Goal: Task Accomplishment & Management: Complete application form

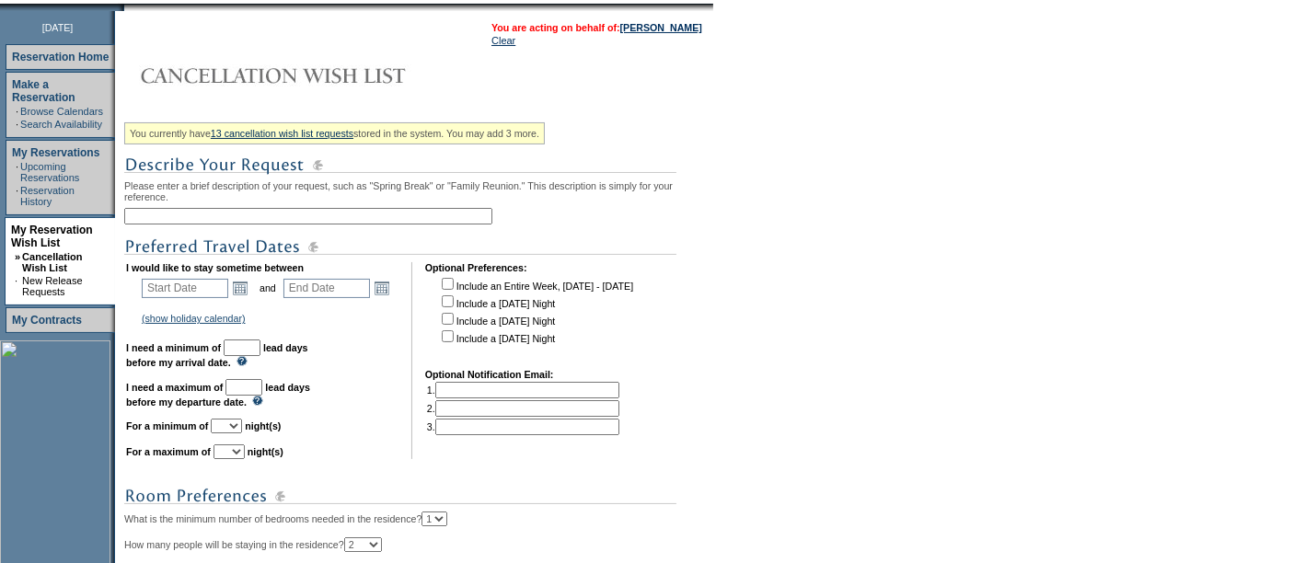
scroll to position [252, 0]
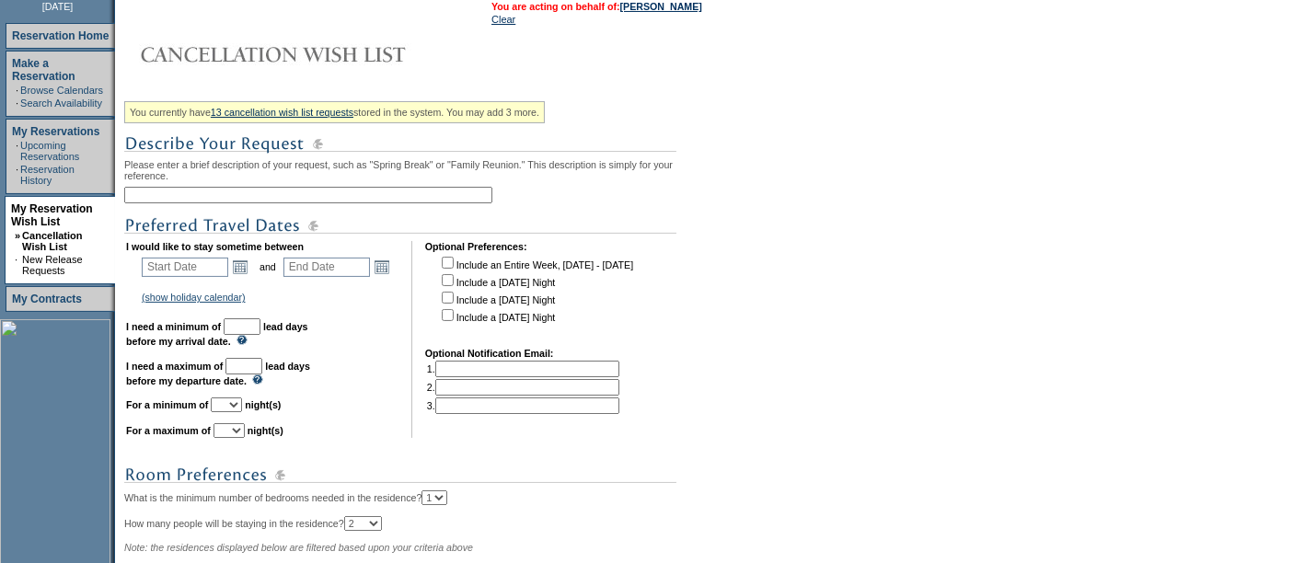
click at [247, 190] on input "text" at bounding box center [308, 195] width 368 height 17
type input "Tahoe Ski 2027"
click at [192, 266] on input "text" at bounding box center [185, 267] width 86 height 19
click at [201, 271] on input "12/2/6/26" at bounding box center [185, 267] width 86 height 19
type input "[DATE]"
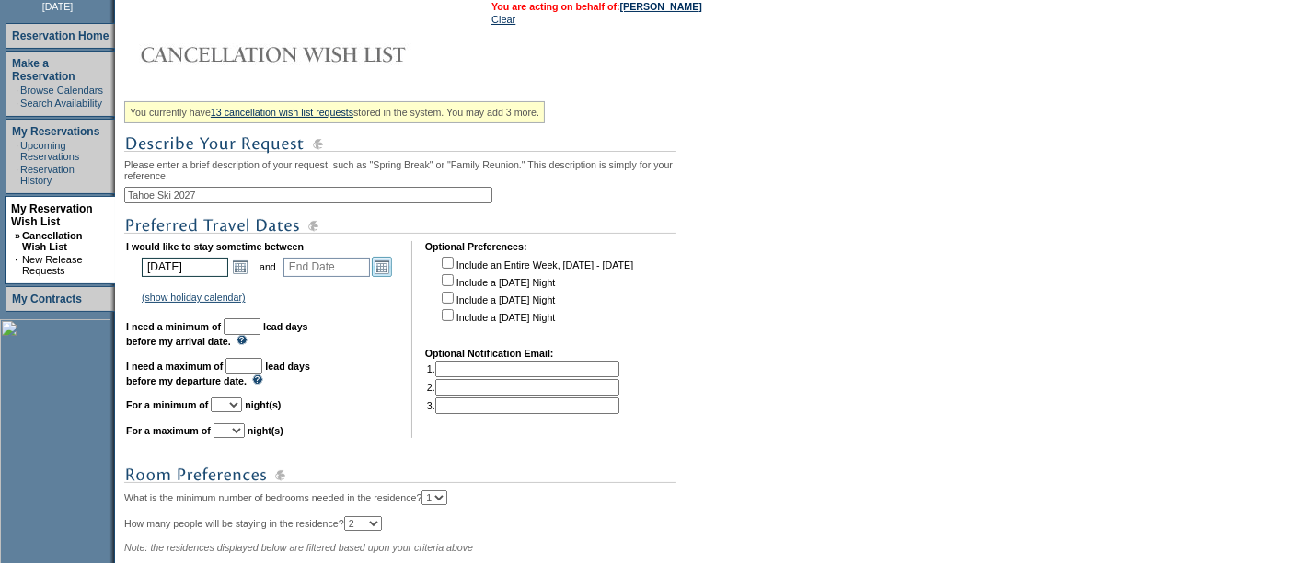
type input "[DATE]"
type input "450"
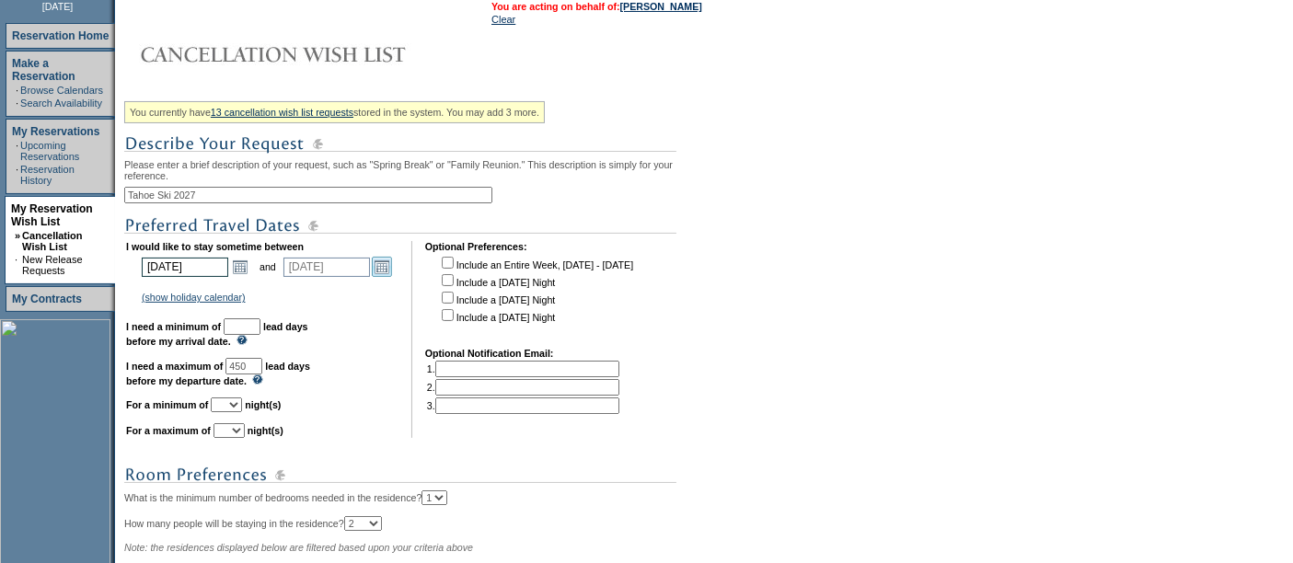
click at [386, 269] on link "Open the calendar popup." at bounding box center [382, 267] width 20 height 20
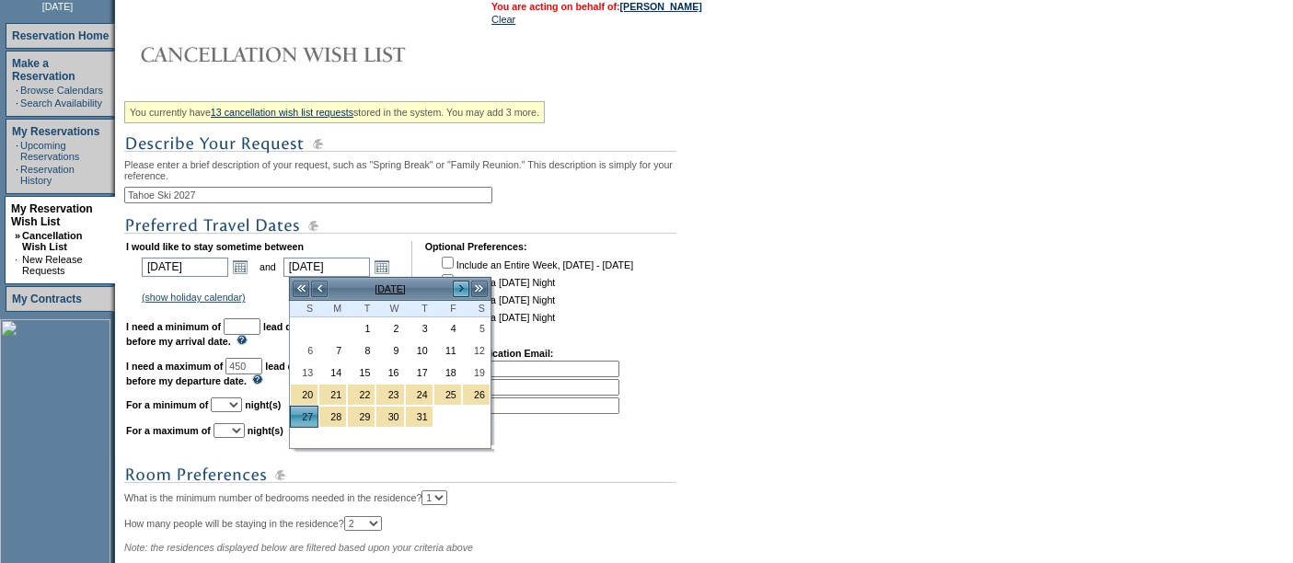
click at [467, 285] on link ">" at bounding box center [461, 289] width 18 height 18
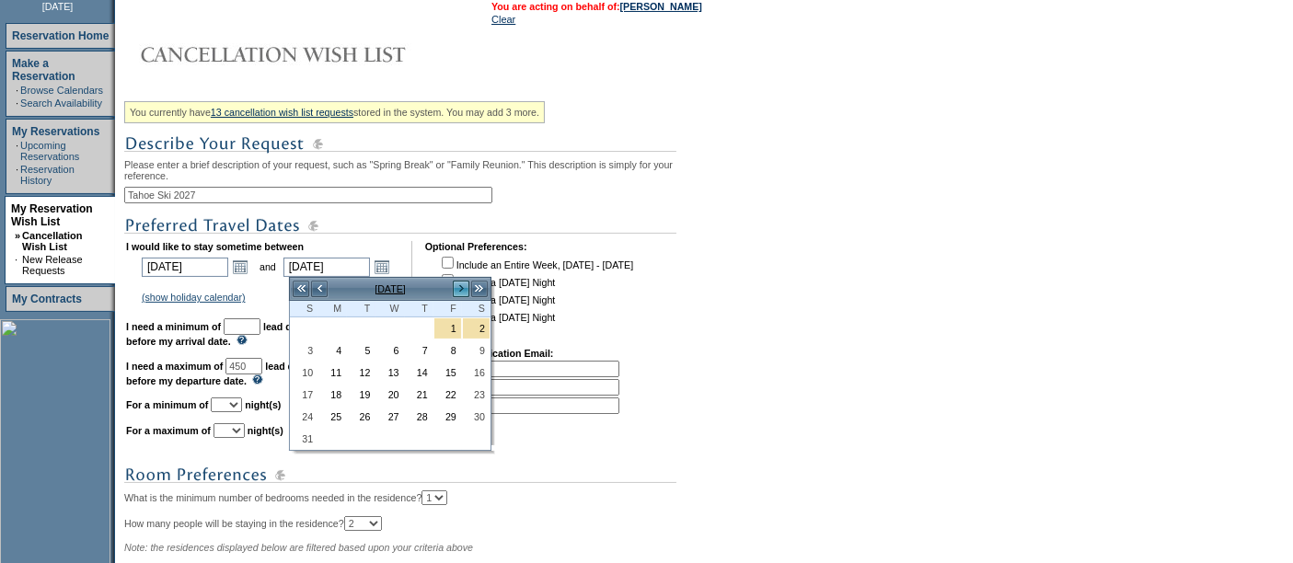
click at [460, 287] on link ">" at bounding box center [461, 289] width 18 height 18
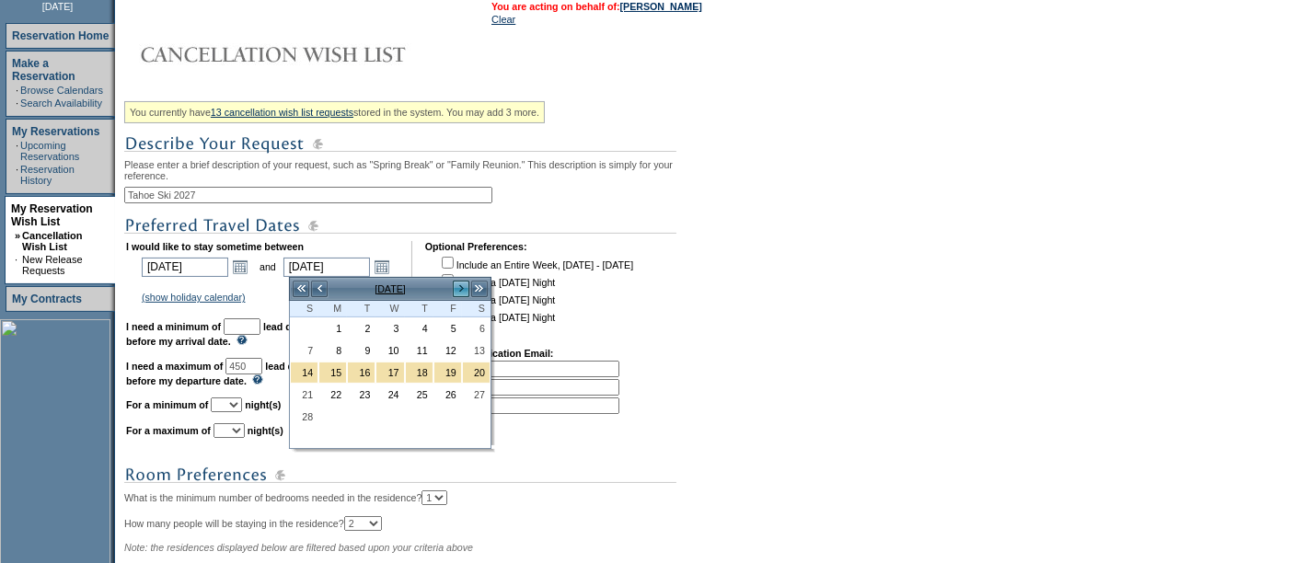
click at [460, 287] on link ">" at bounding box center [461, 289] width 18 height 18
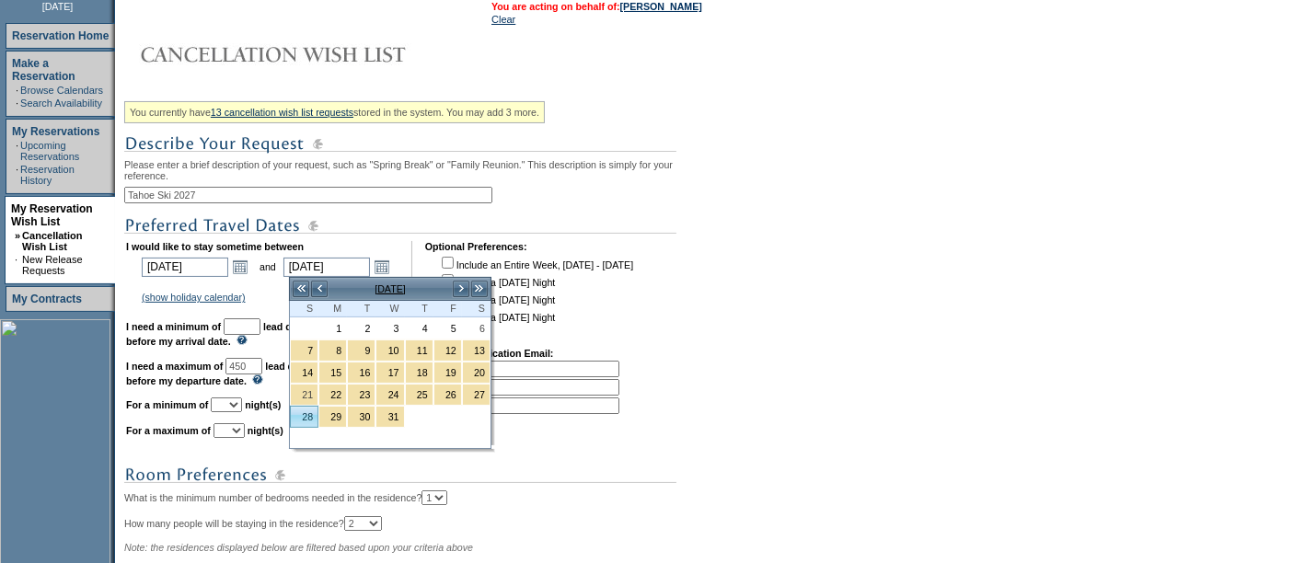
click at [298, 414] on link "28" at bounding box center [304, 417] width 27 height 20
type input "[DATE]"
type input "541"
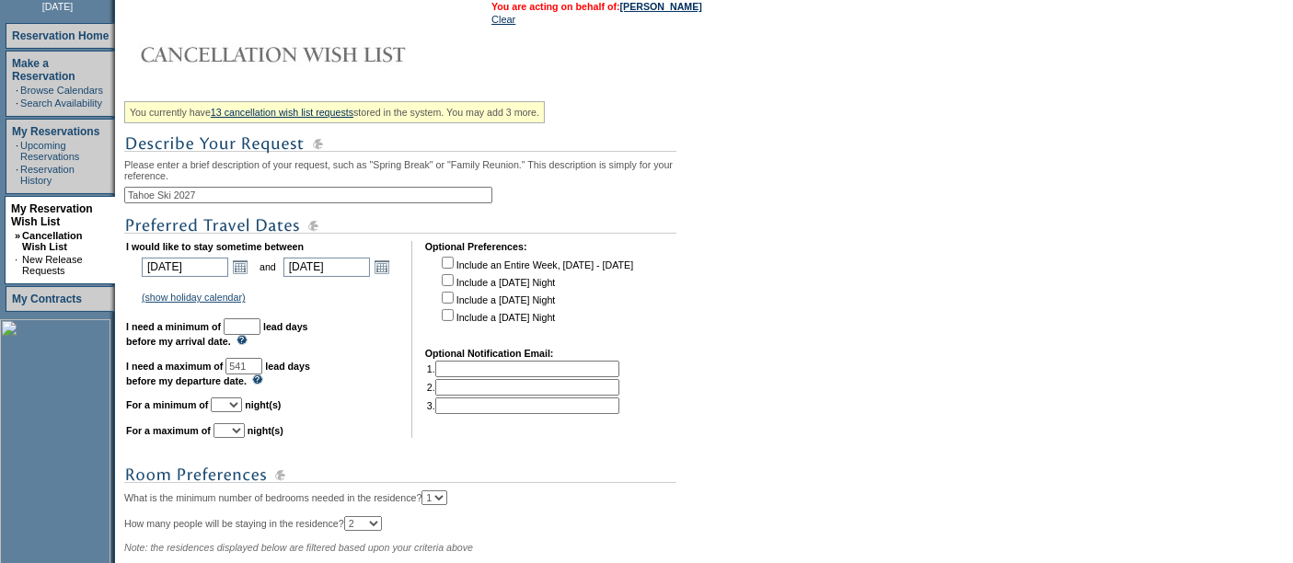
click at [260, 326] on input "text" at bounding box center [242, 326] width 37 height 17
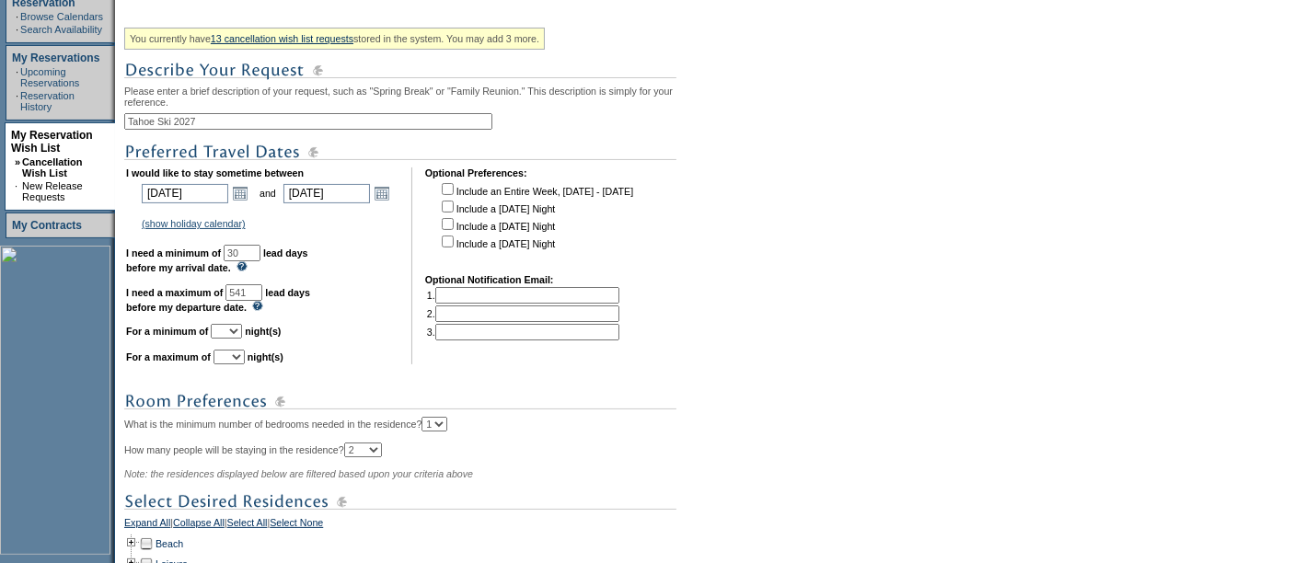
scroll to position [336, 0]
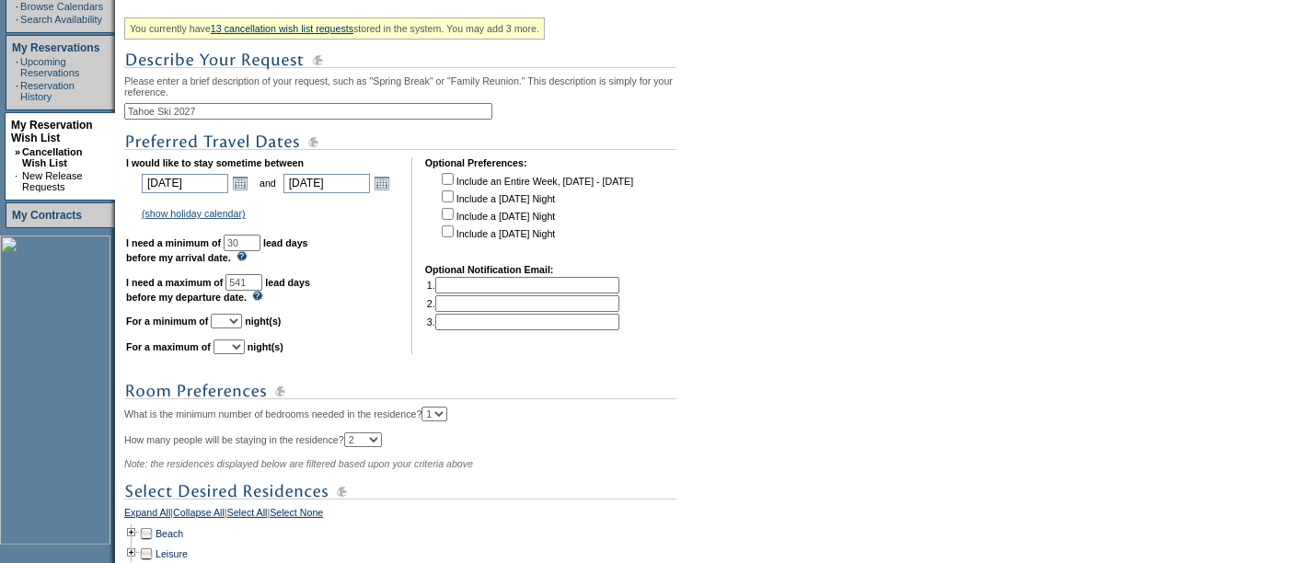
type input "30"
click at [242, 322] on select "1 2 3 4 5 6 7 8 9 10 11 12 13 14" at bounding box center [226, 321] width 31 height 15
select select "4"
click at [233, 314] on select "1 2 3 4 5 6 7 8 9 10 11 12 13 14" at bounding box center [226, 321] width 31 height 15
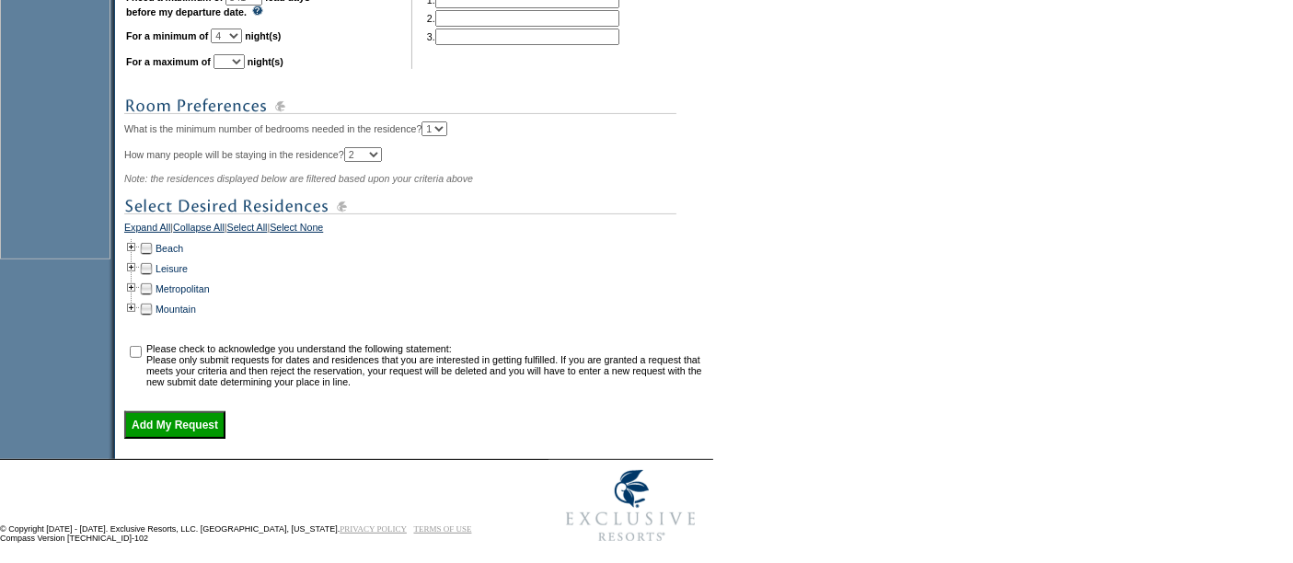
scroll to position [640, 0]
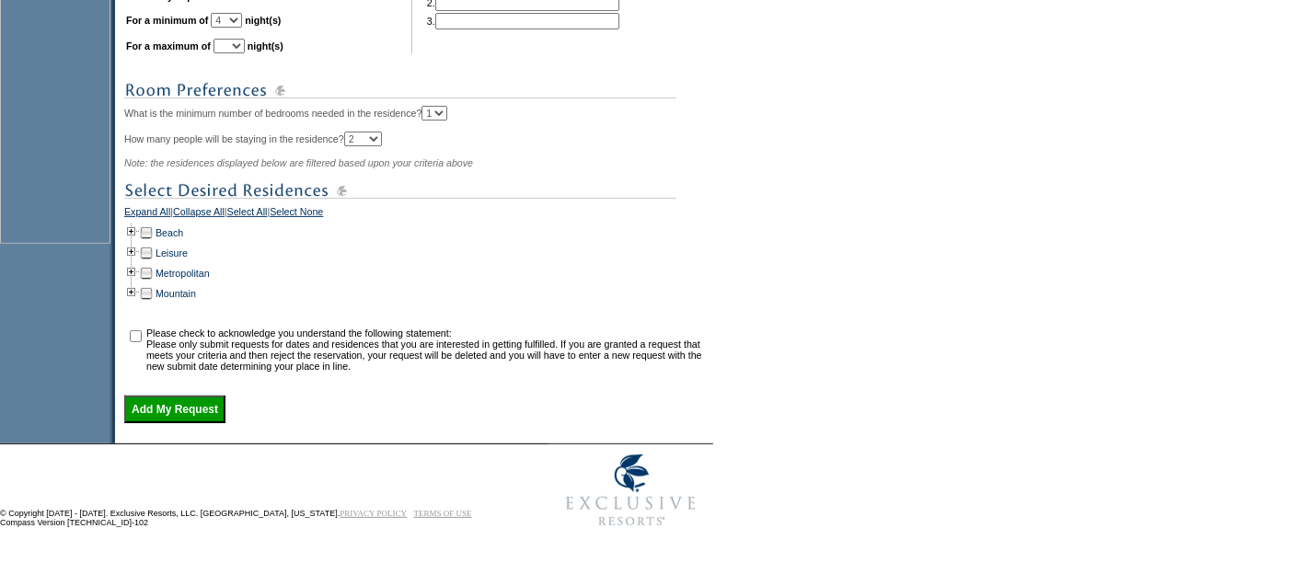
click at [245, 46] on select "1 2 3 4 5 6 7 8 9 10 11 12 13 14" at bounding box center [228, 46] width 31 height 15
select select "7"
click at [236, 39] on select "1 2 3 4 5 6 7 8 9 10 11 12 13 14" at bounding box center [228, 46] width 31 height 15
click at [135, 295] on td at bounding box center [131, 293] width 15 height 20
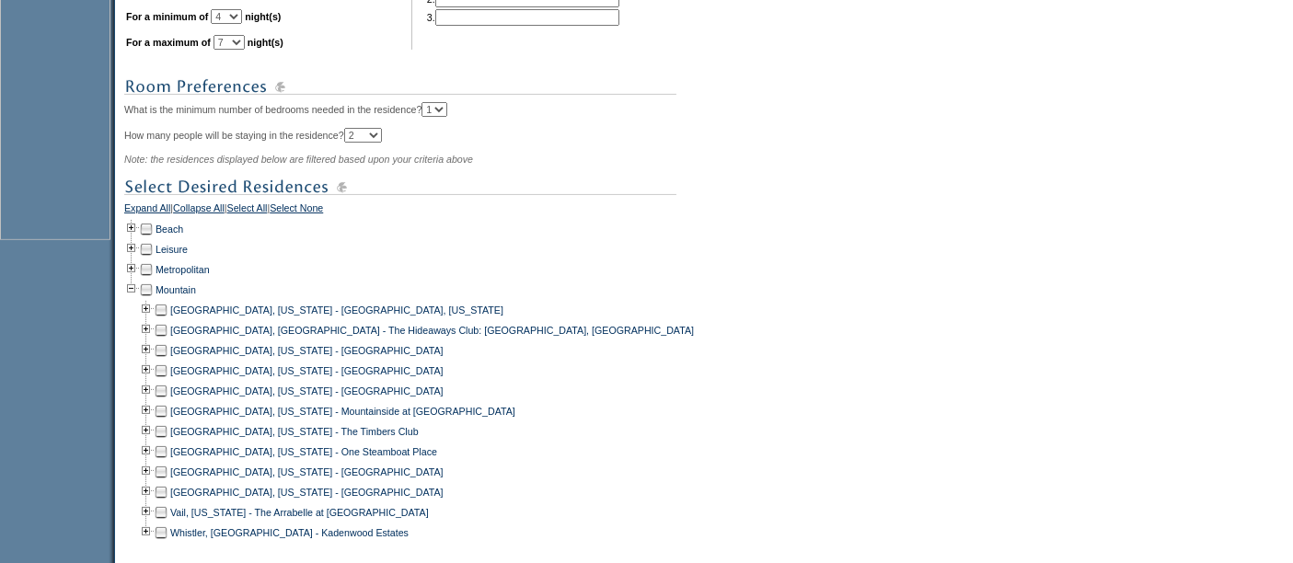
click at [168, 409] on td at bounding box center [161, 411] width 15 height 20
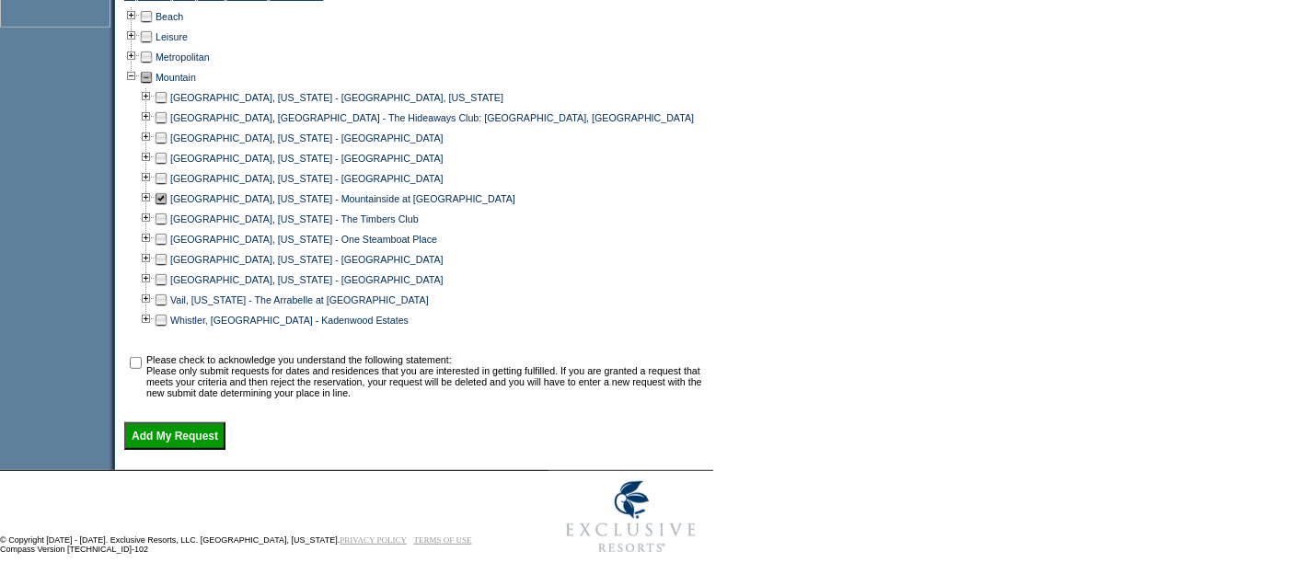
scroll to position [859, 0]
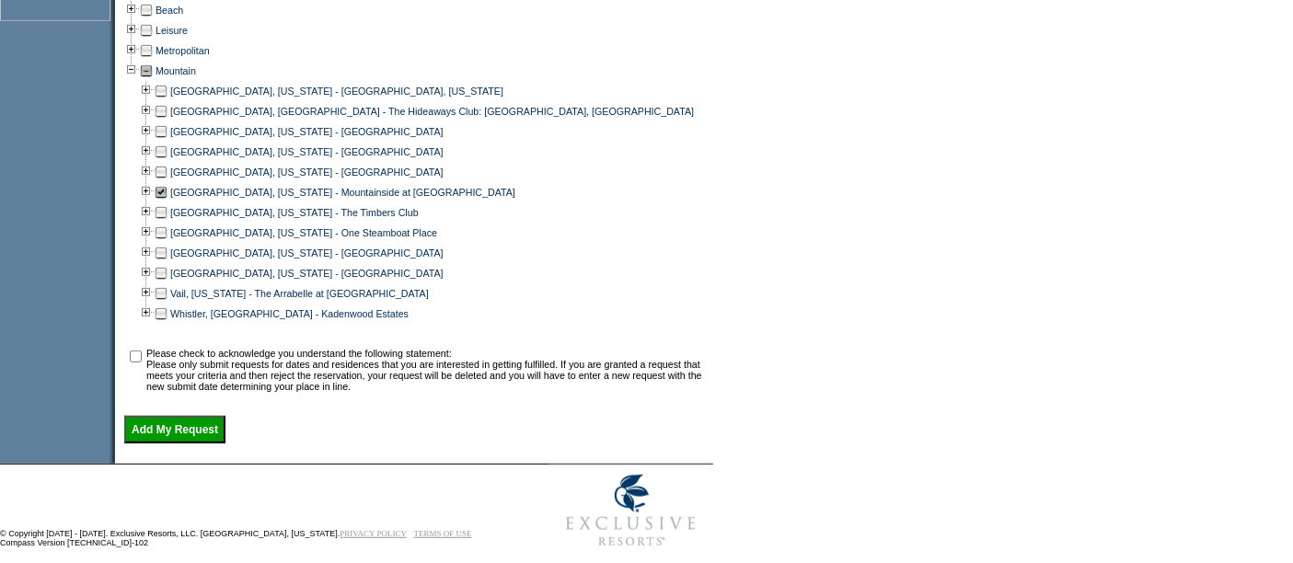
click at [142, 361] on input "checkbox" at bounding box center [136, 357] width 12 height 12
checkbox input "true"
click at [184, 440] on input "Add My Request" at bounding box center [174, 430] width 101 height 28
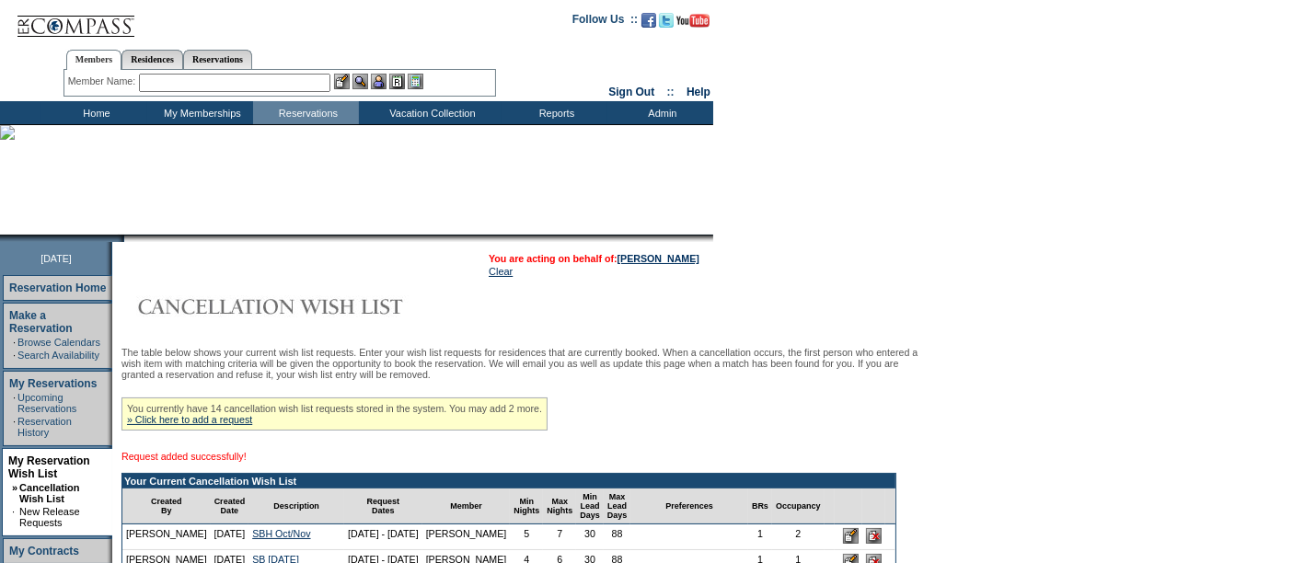
click at [239, 414] on div "You currently have 14 cancellation wish list requests stored in the system. You…" at bounding box center [334, 413] width 426 height 33
click at [229, 419] on link "» Click here to add a request" at bounding box center [189, 419] width 125 height 11
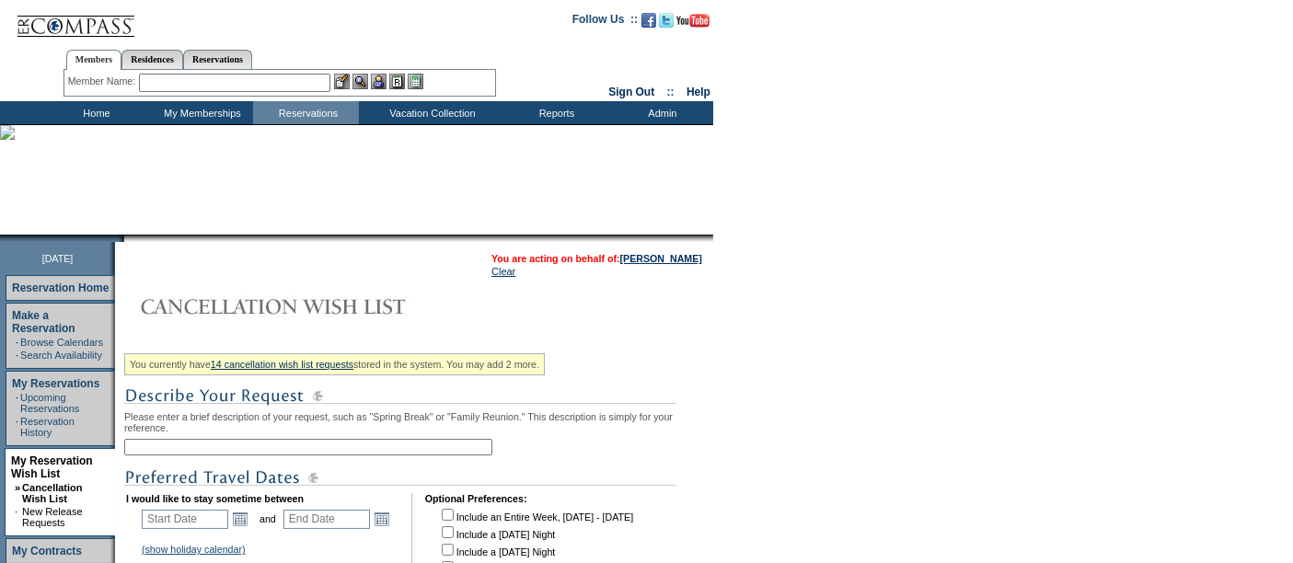
scroll to position [170, 0]
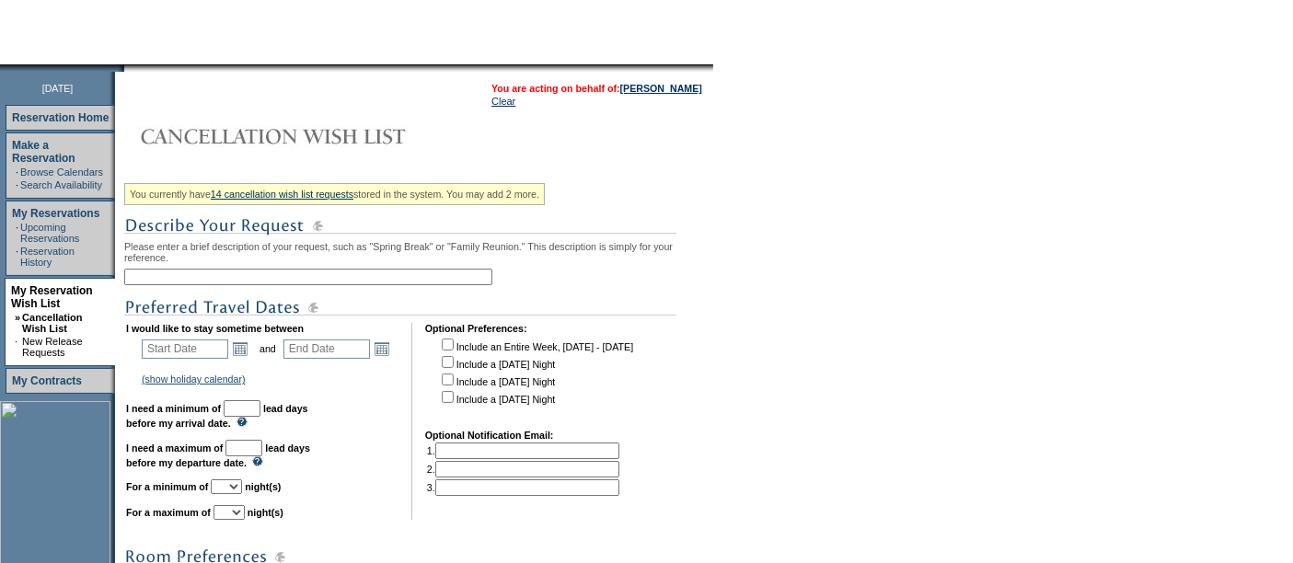
click at [290, 271] on input "text" at bounding box center [308, 277] width 368 height 17
type input "Ski 2027"
click at [191, 353] on input "text" at bounding box center [185, 349] width 86 height 19
type input "[DATE]"
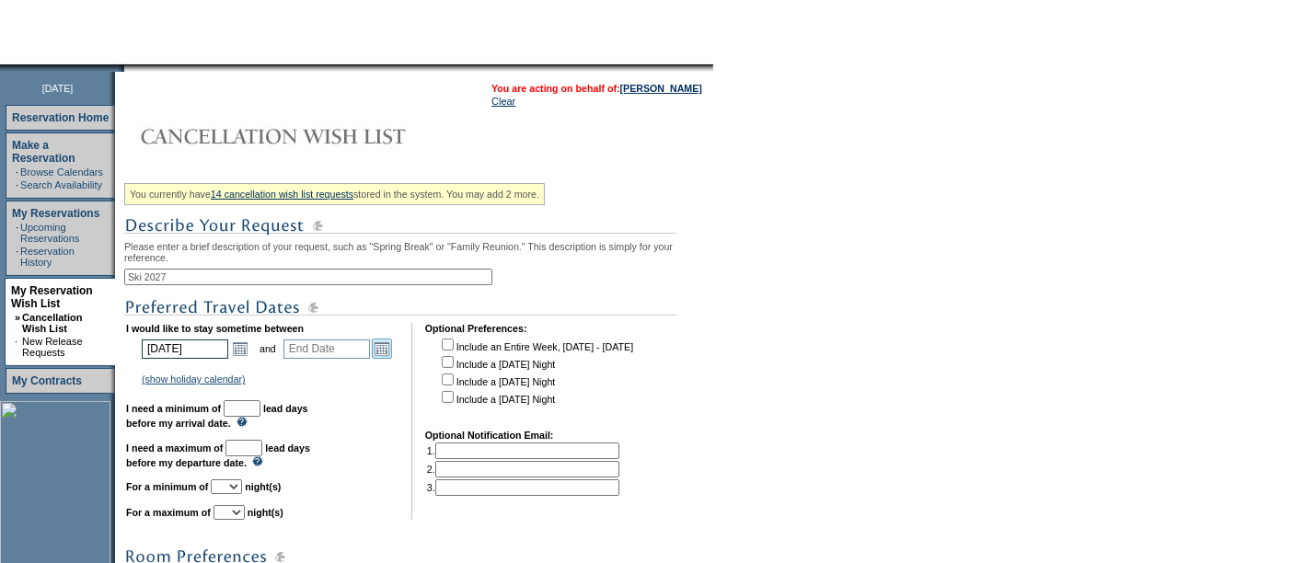
type input "[DATE]"
type input "450"
click at [385, 351] on link "Open the calendar popup." at bounding box center [382, 349] width 20 height 20
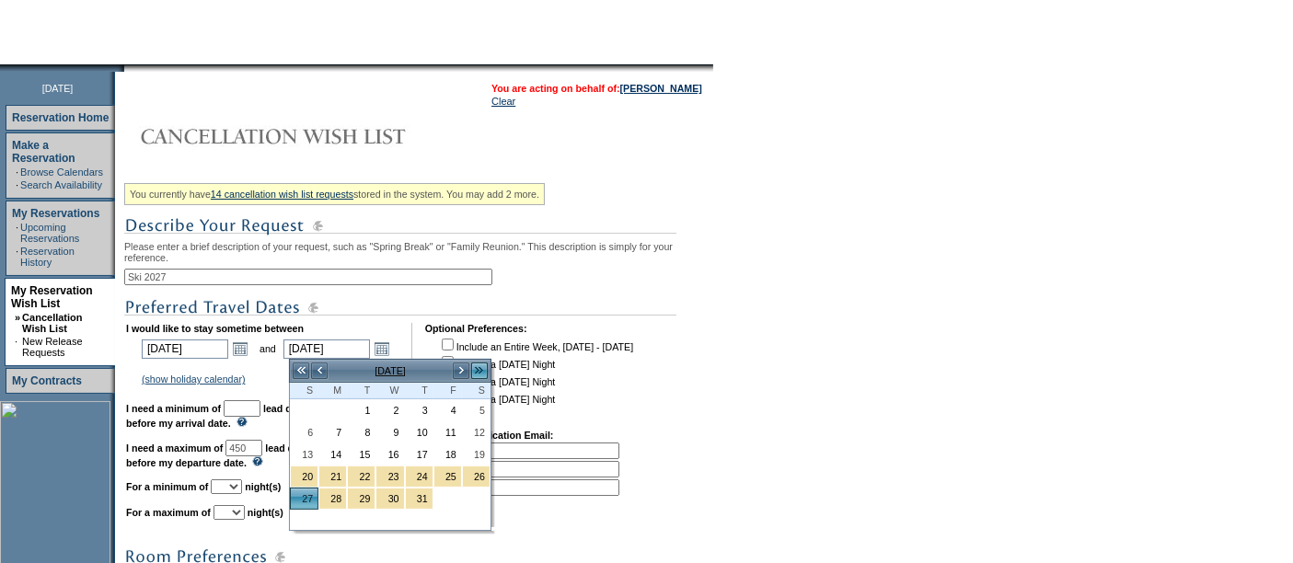
click at [479, 364] on link ">>" at bounding box center [479, 371] width 18 height 18
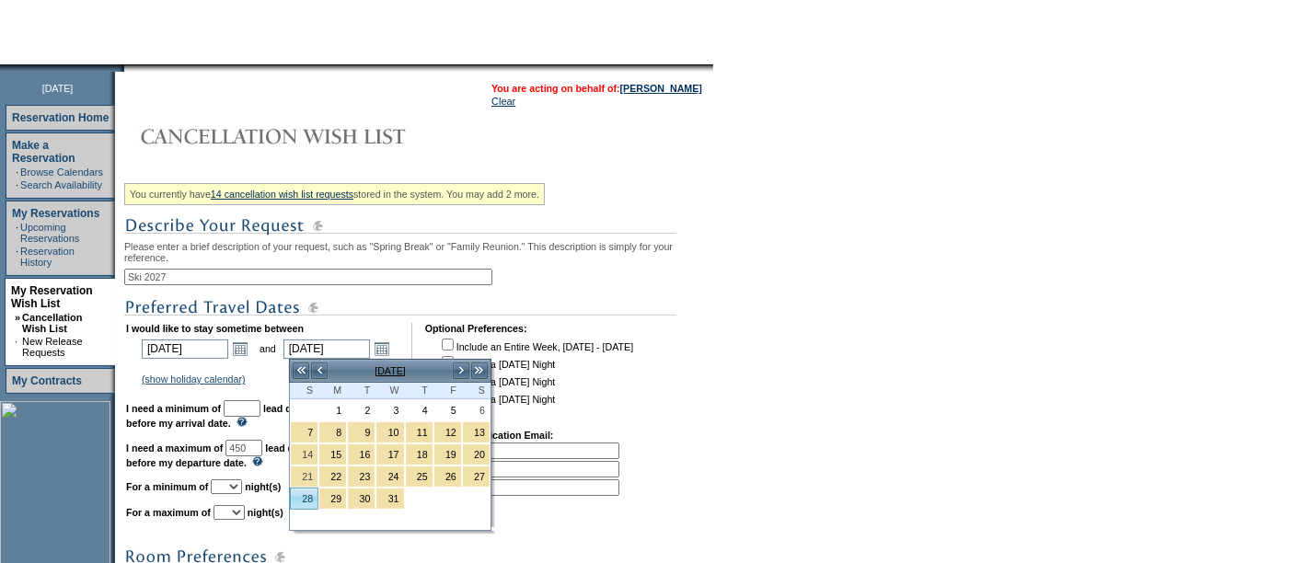
click at [305, 490] on link "28" at bounding box center [304, 499] width 27 height 20
type input "[DATE]"
type input "541"
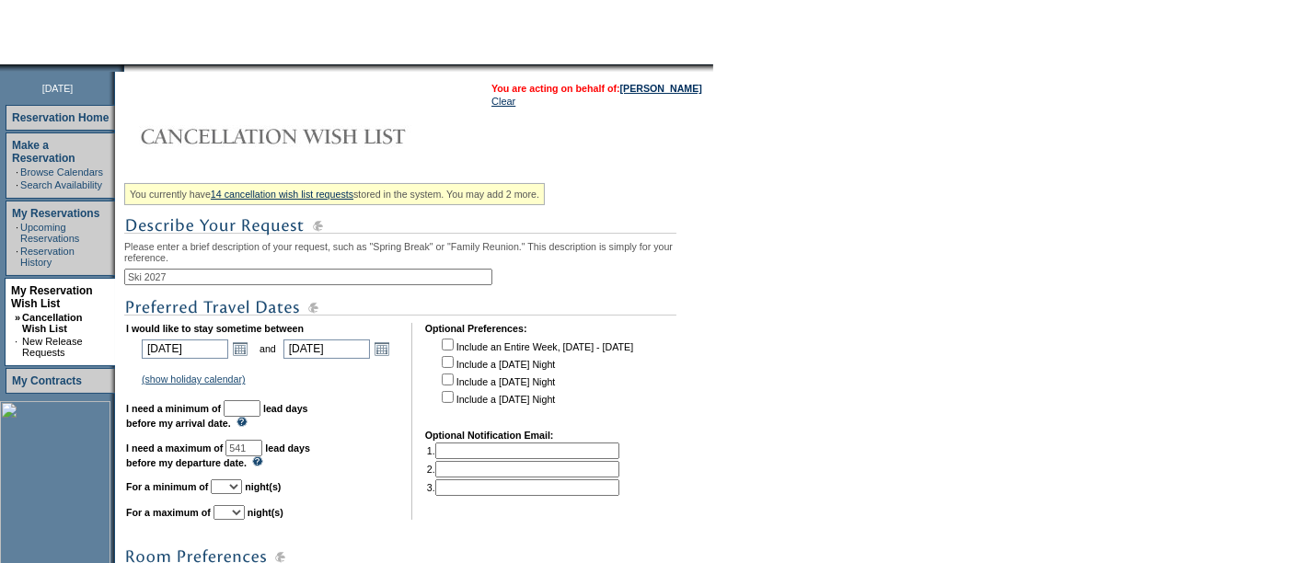
click at [260, 406] on input "text" at bounding box center [242, 408] width 37 height 17
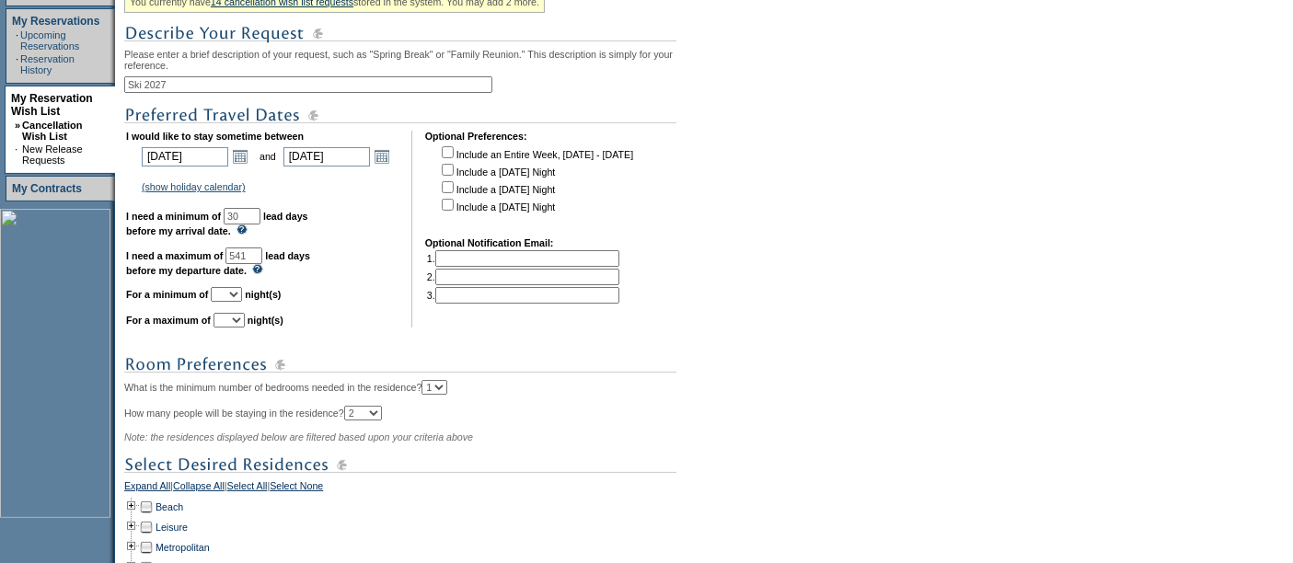
scroll to position [373, 0]
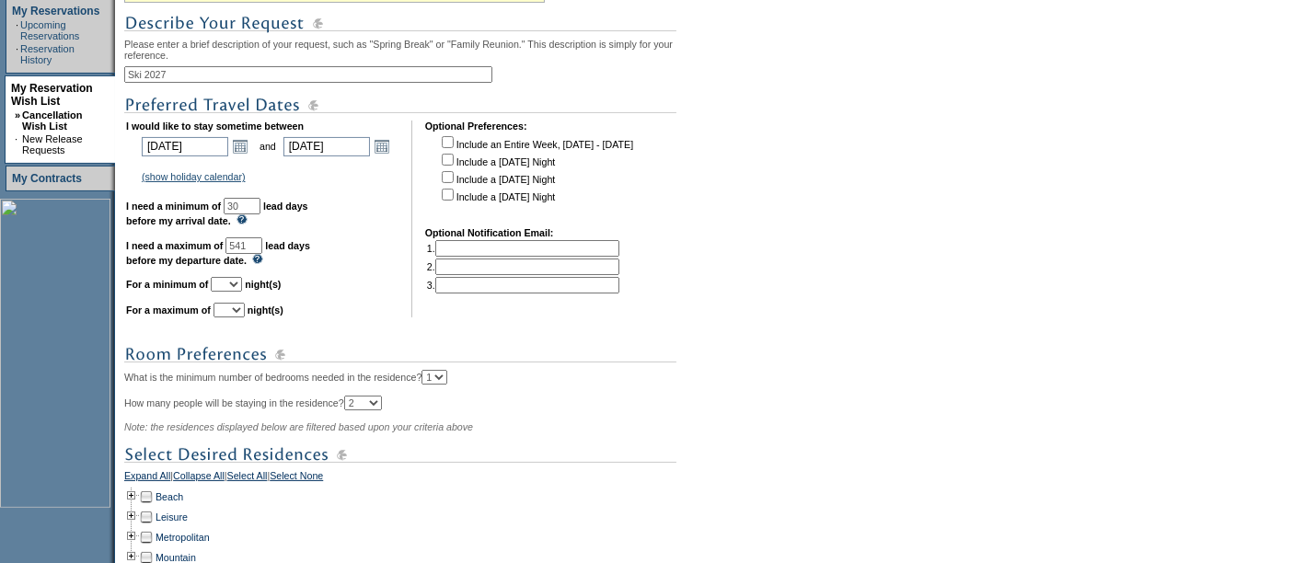
type input "30"
click at [242, 282] on select "1 2 3 4 5 6 7 8 9 10 11 12 13 14" at bounding box center [226, 284] width 31 height 15
select select "4"
click at [233, 277] on select "1 2 3 4 5 6 7 8 9 10 11 12 13 14" at bounding box center [226, 284] width 31 height 15
click at [245, 308] on select "1 2 3 4 5 6 7 8 9 10 11 12 13 14" at bounding box center [228, 310] width 31 height 15
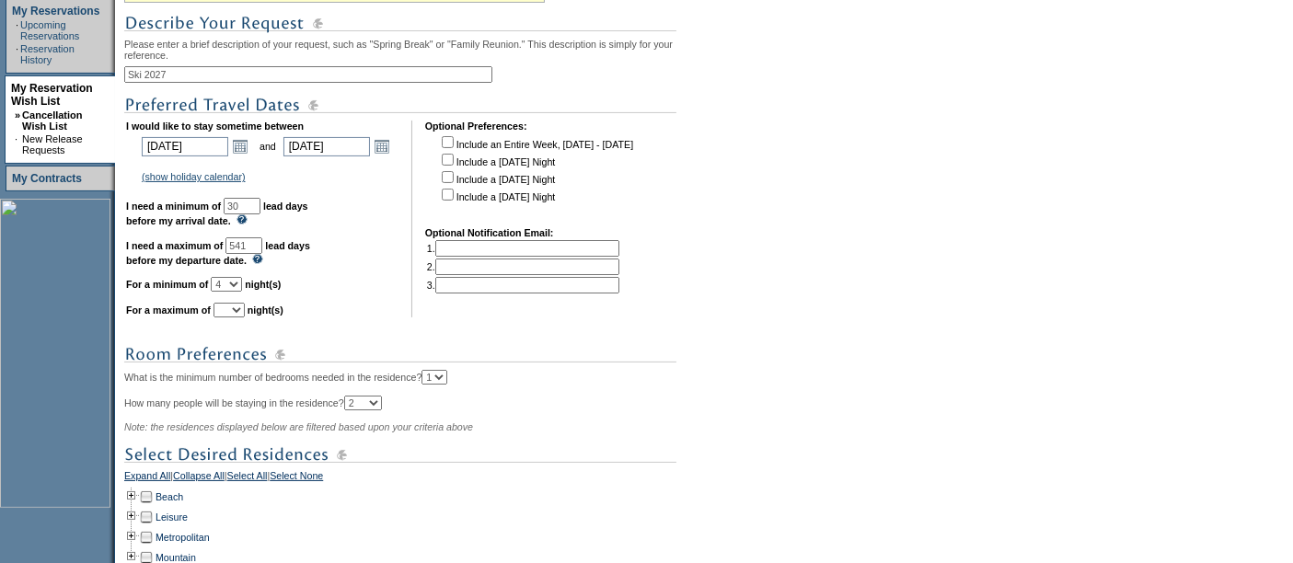
select select "7"
click at [236, 303] on select "1 2 3 4 5 6 7 8 9 10 11 12 13 14" at bounding box center [228, 310] width 31 height 15
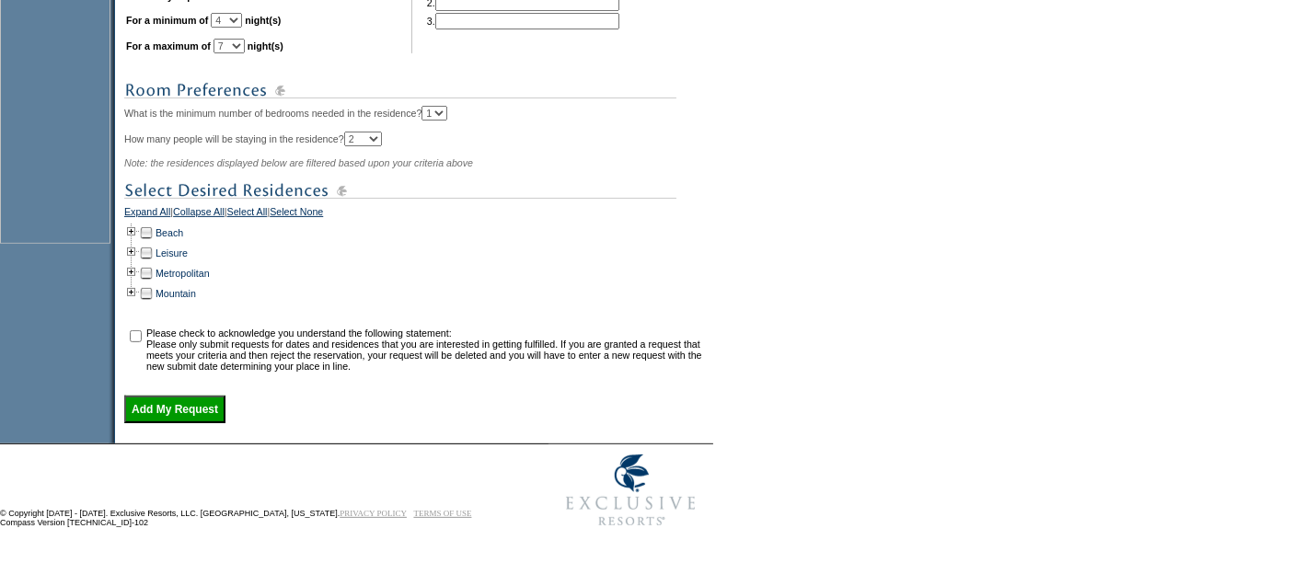
click at [149, 289] on td at bounding box center [146, 293] width 15 height 20
click at [139, 293] on td at bounding box center [131, 293] width 15 height 20
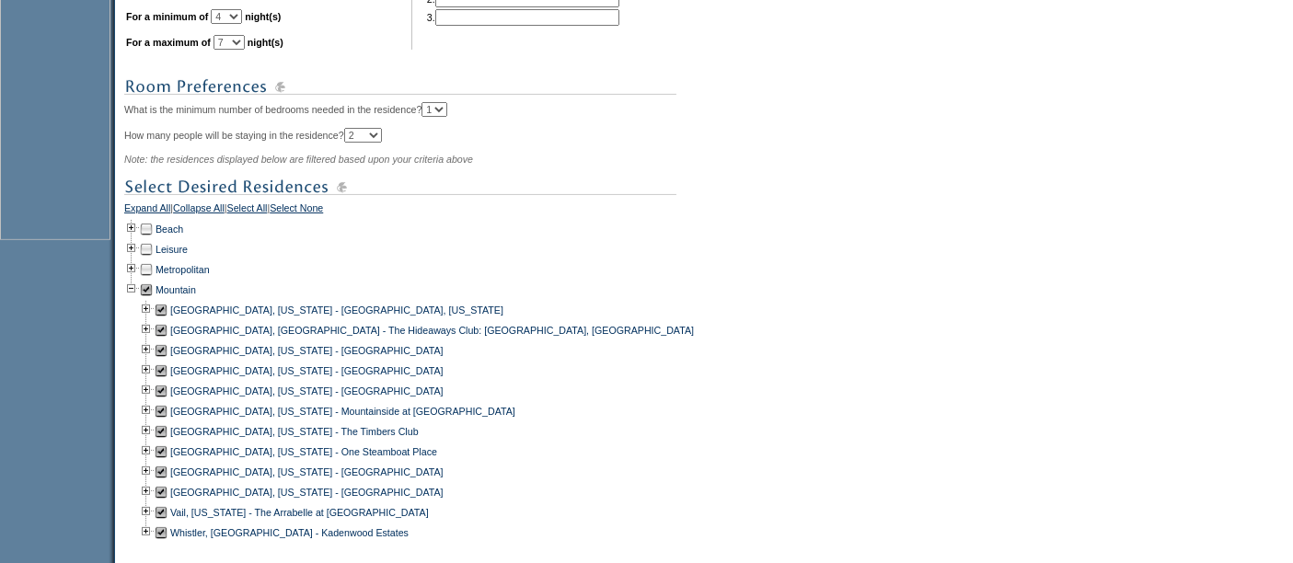
click at [168, 392] on td at bounding box center [161, 391] width 15 height 20
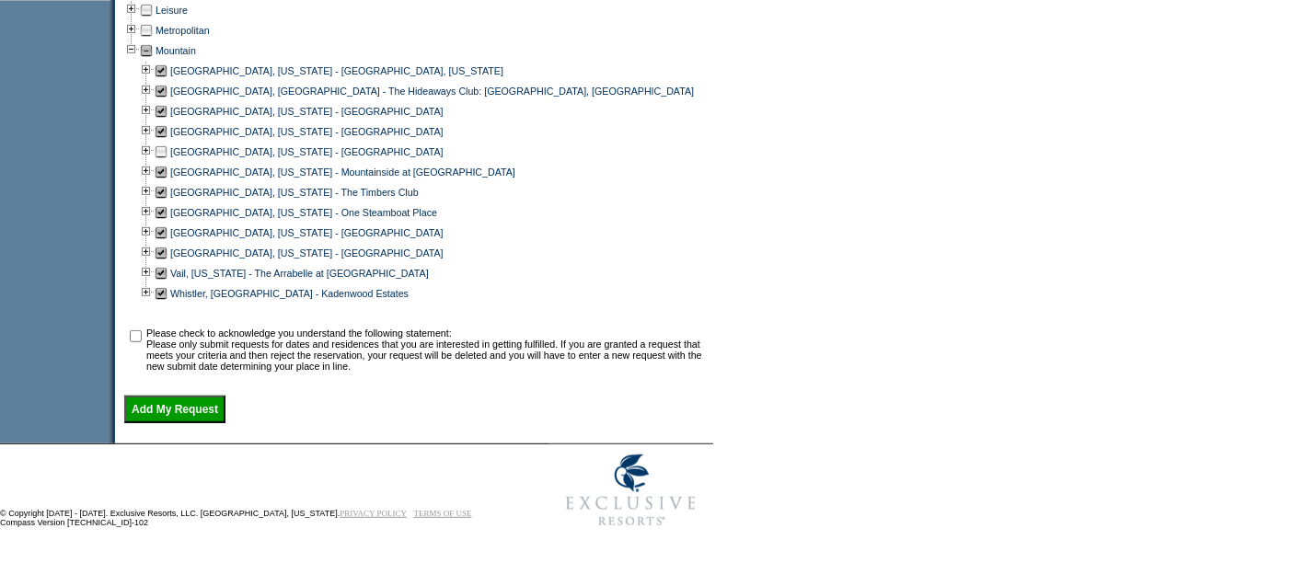
click at [142, 335] on input "checkbox" at bounding box center [136, 336] width 12 height 12
checkbox input "true"
click at [179, 412] on input "Add My Request" at bounding box center [174, 410] width 101 height 28
